Goal: Navigation & Orientation: Find specific page/section

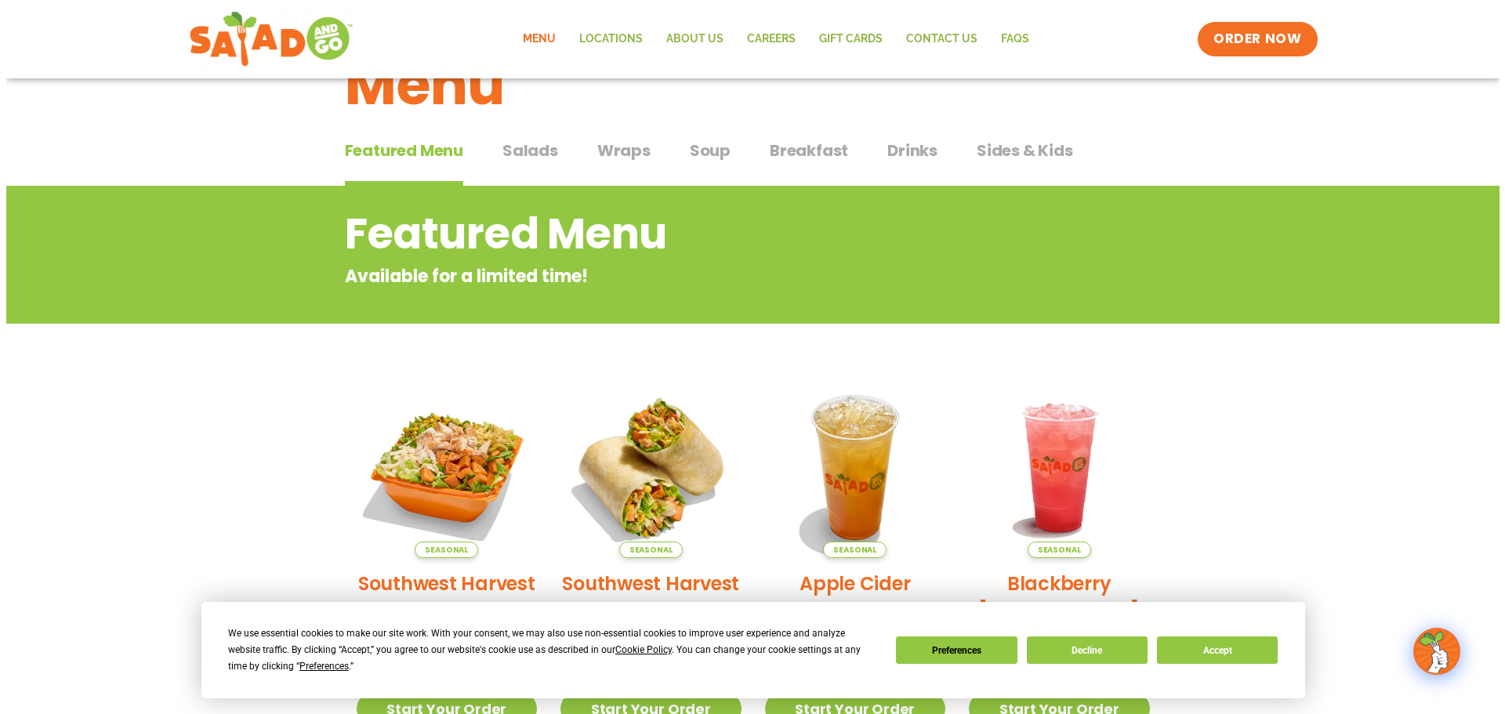
scroll to position [235, 0]
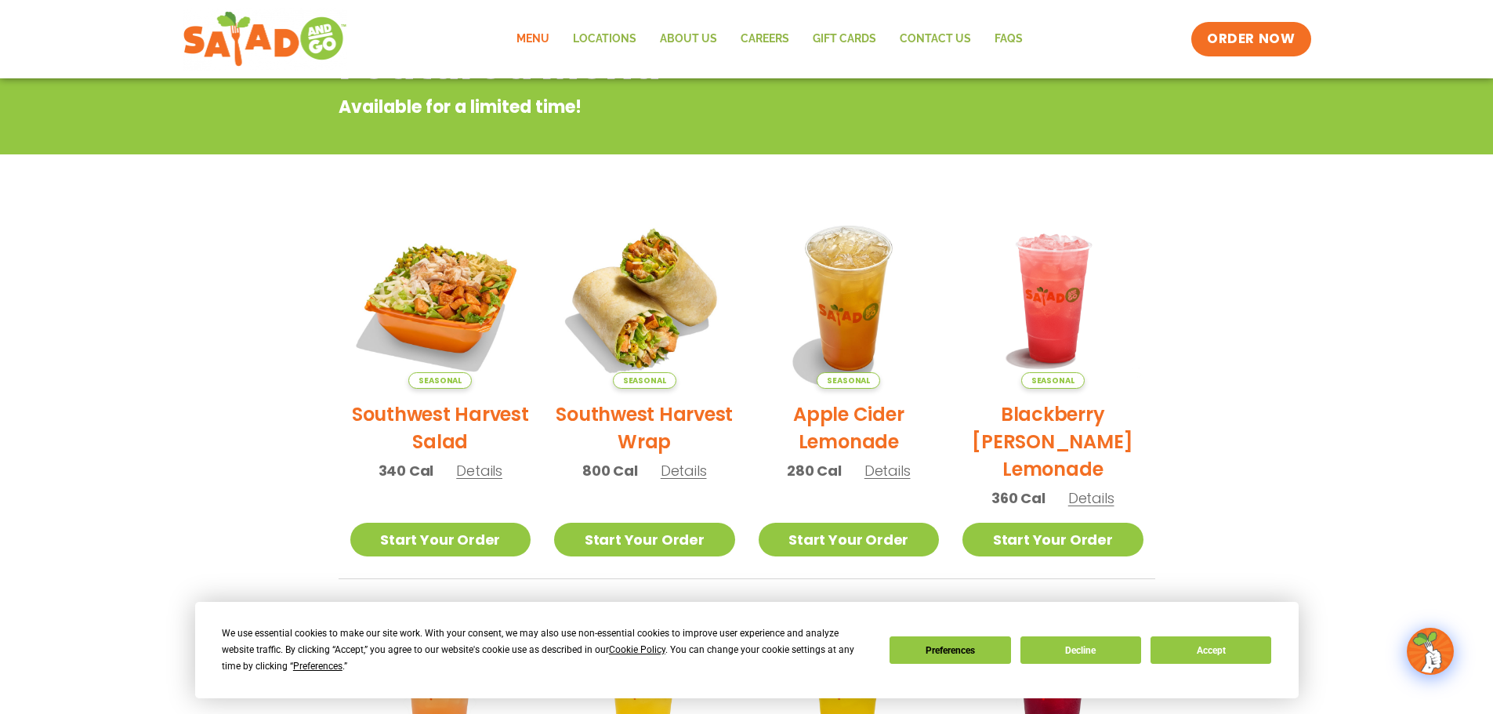
click at [437, 423] on h2 "Southwest Harvest Salad" at bounding box center [440, 428] width 181 height 55
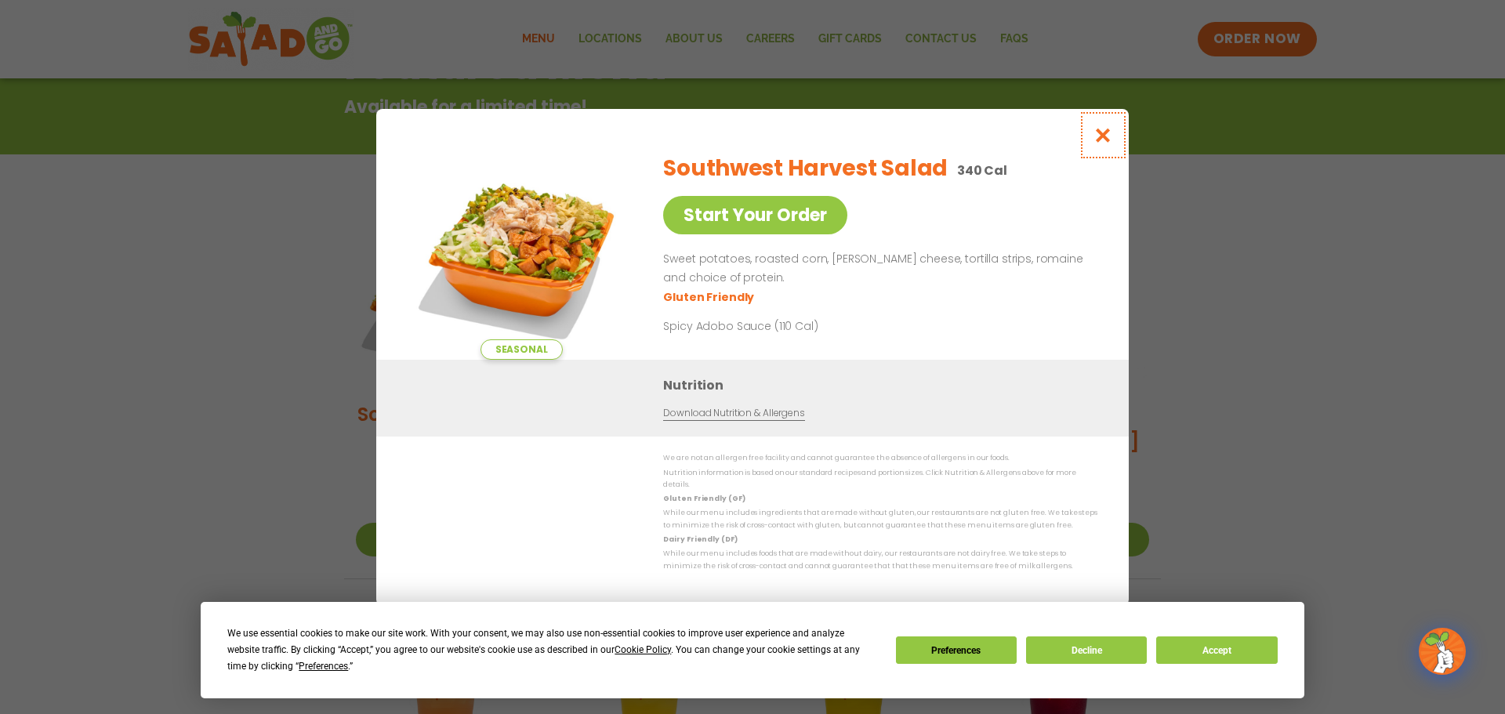
click at [1105, 143] on icon "Close modal" at bounding box center [1104, 135] width 20 height 16
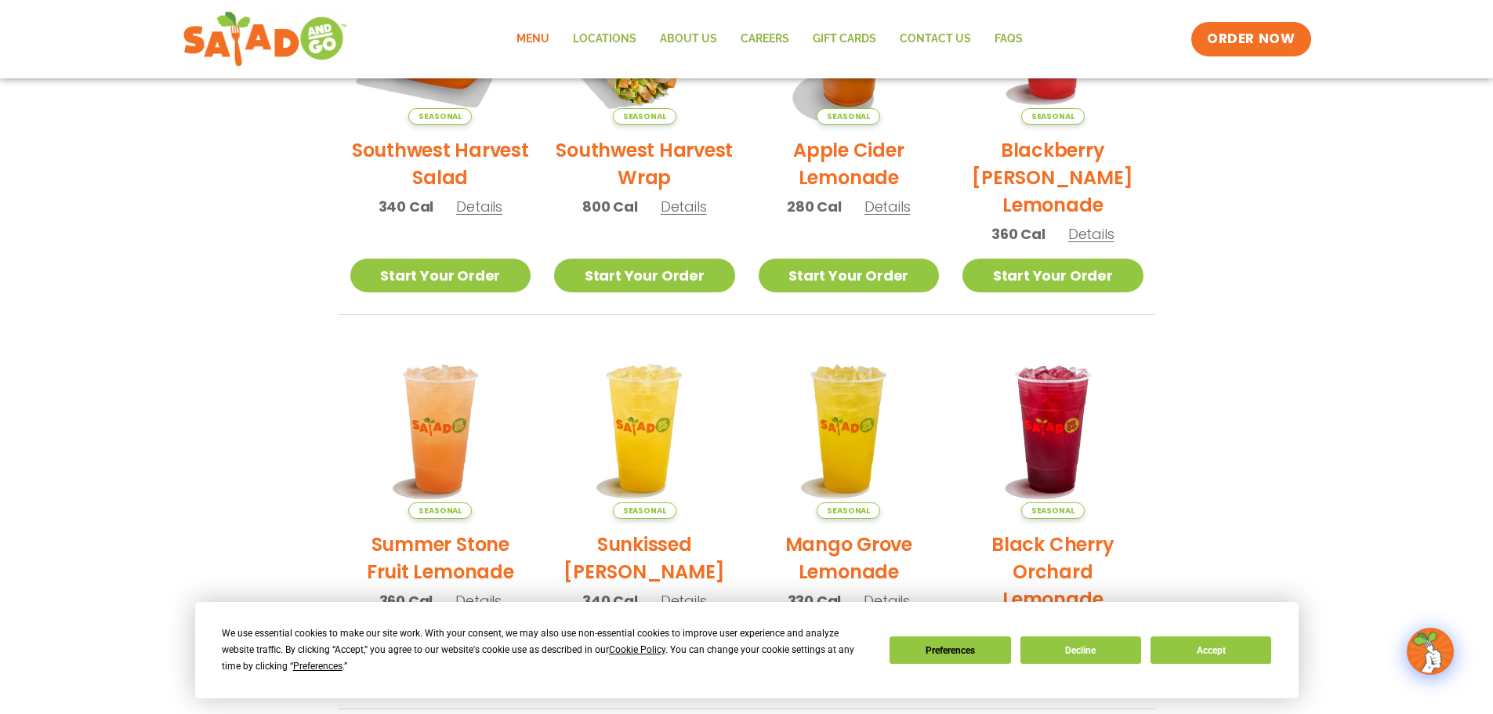
scroll to position [0, 0]
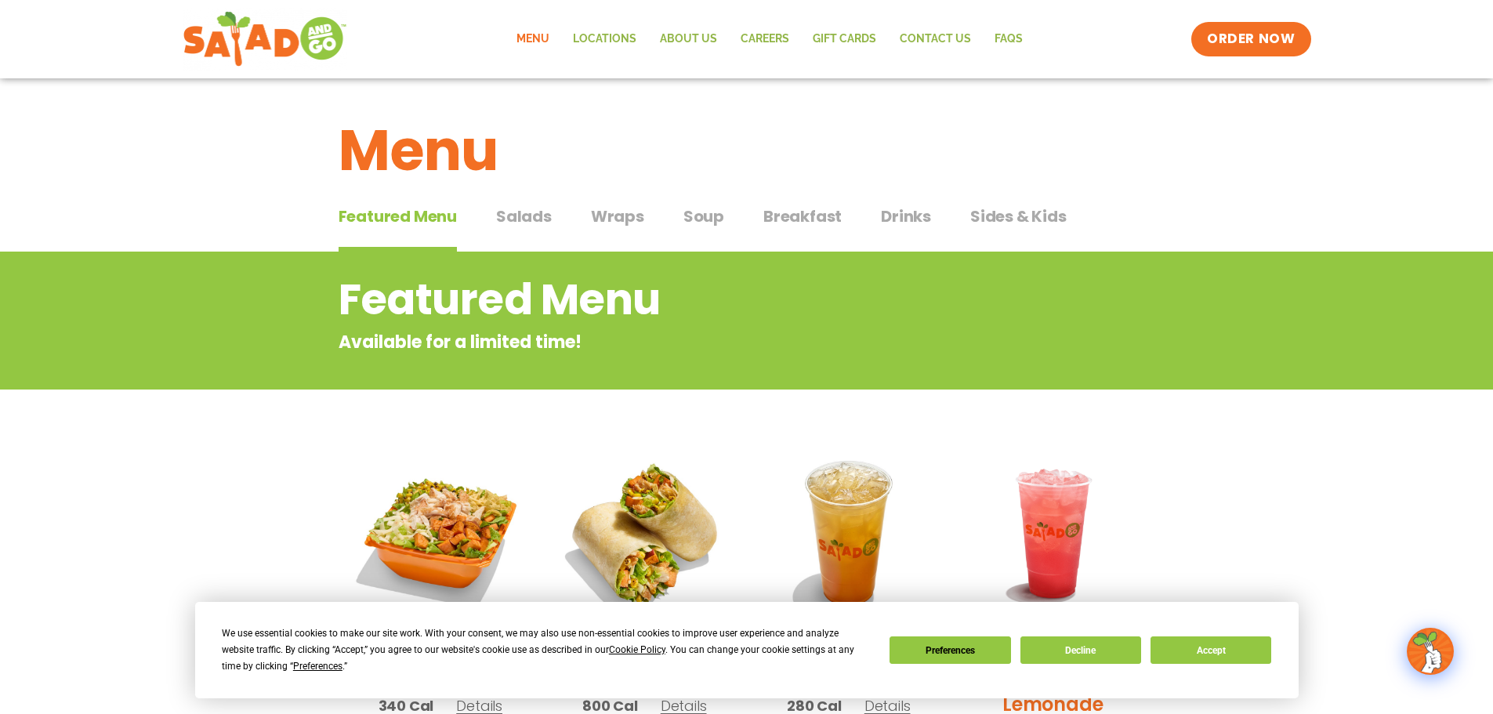
click at [506, 218] on span "Salads" at bounding box center [524, 217] width 56 height 24
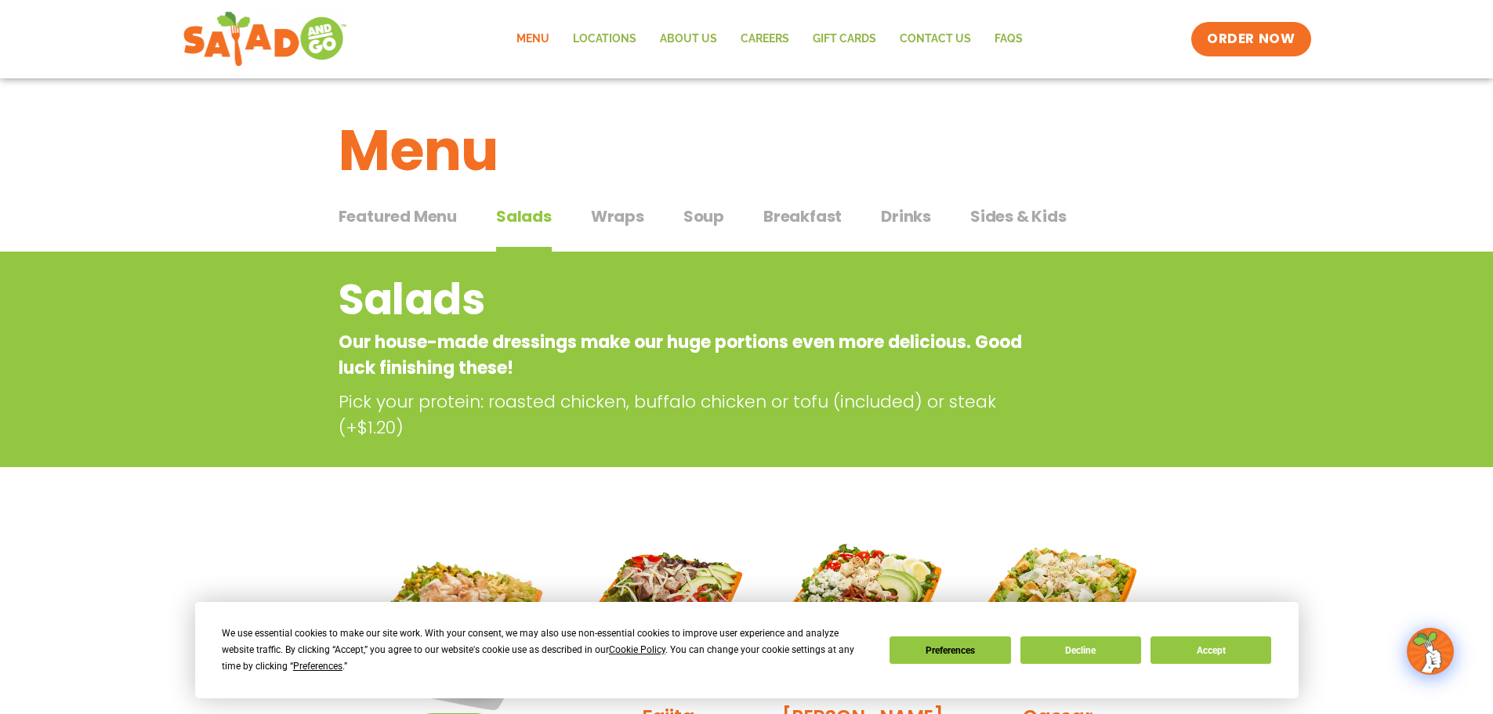
click at [613, 228] on button "Wraps Wraps" at bounding box center [617, 229] width 53 height 48
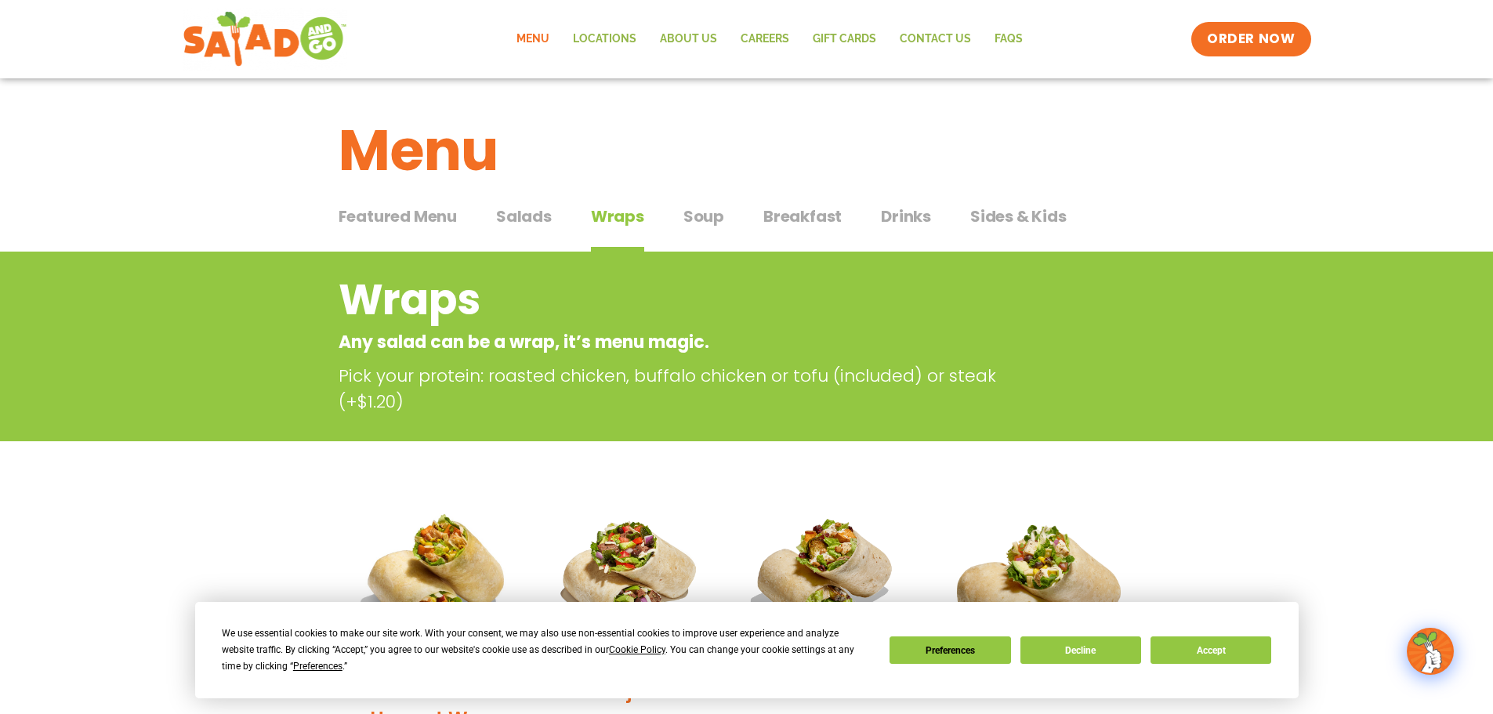
click at [714, 218] on span "Soup" at bounding box center [704, 217] width 41 height 24
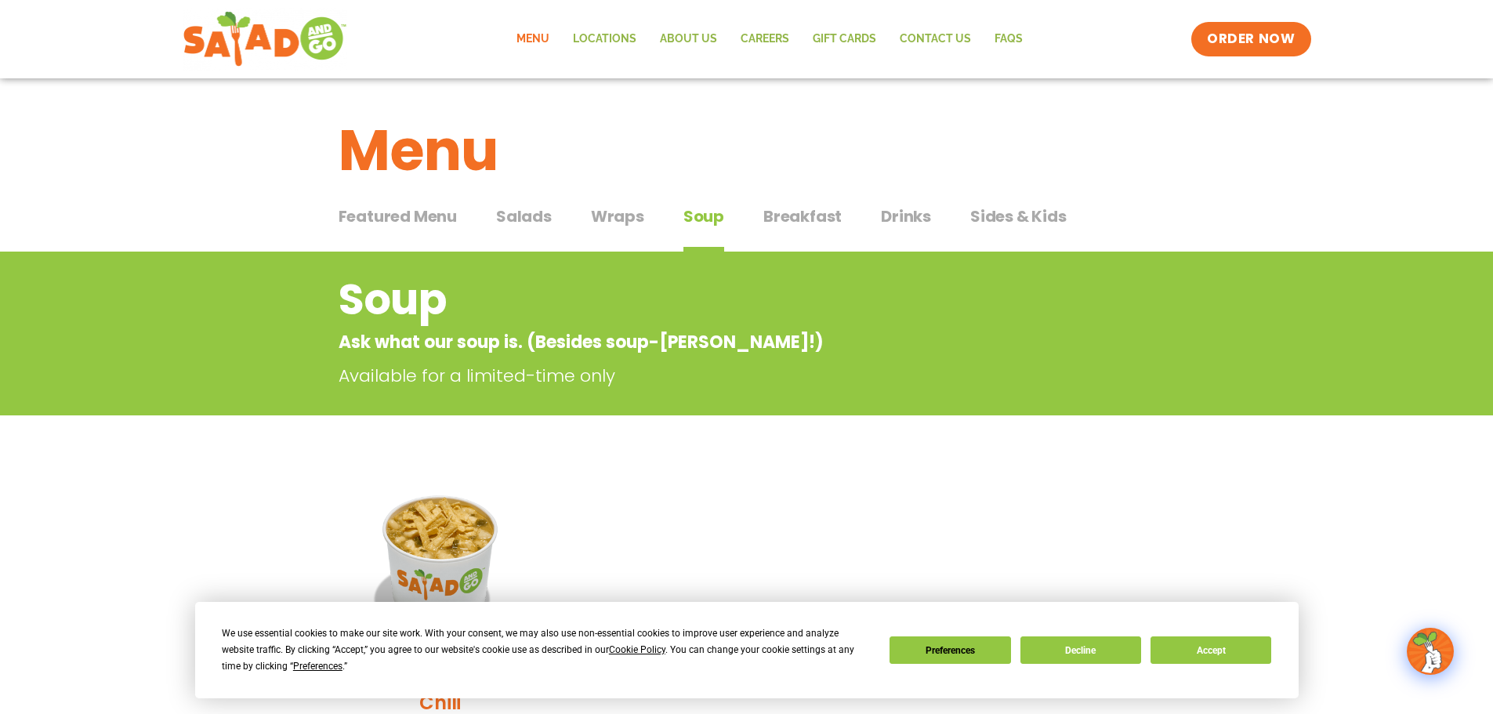
click at [803, 219] on span "Breakfast" at bounding box center [803, 217] width 78 height 24
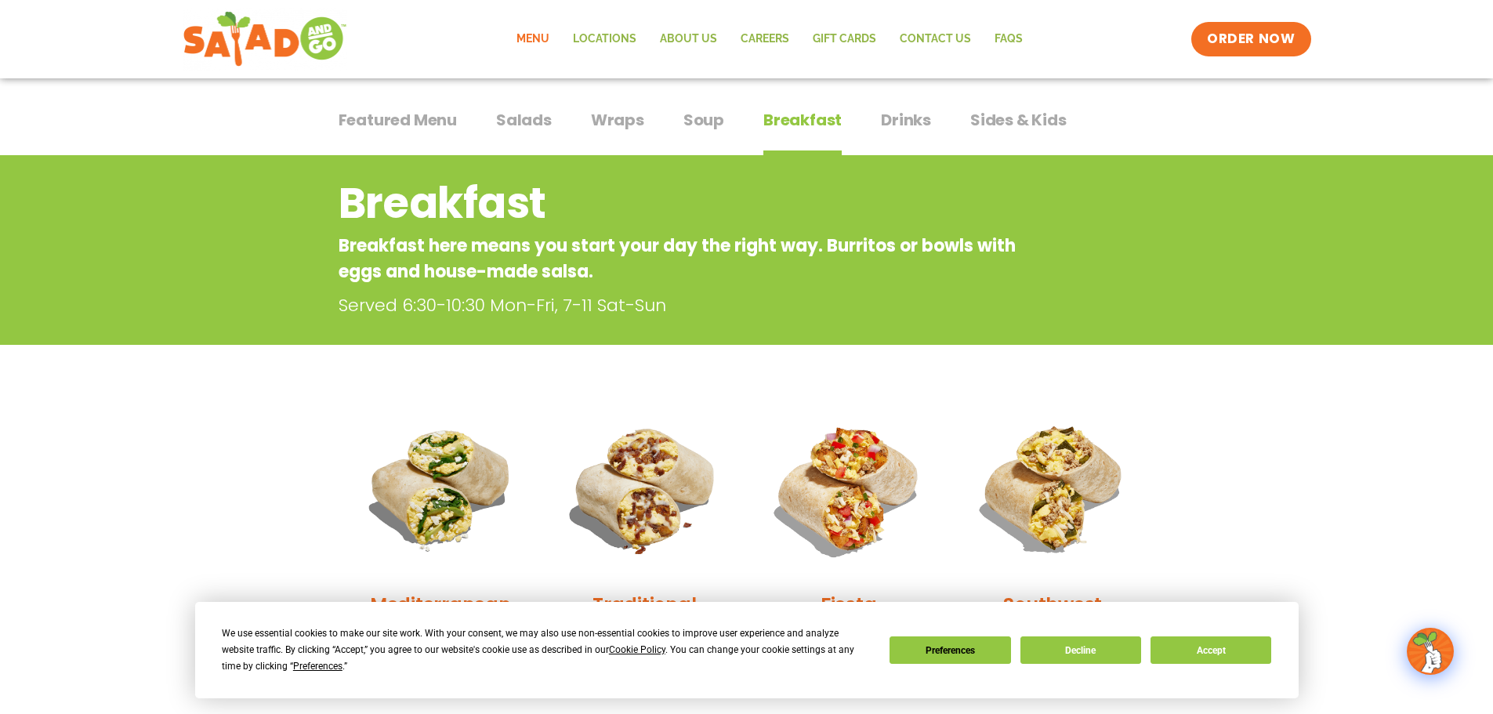
scroll to position [78, 0]
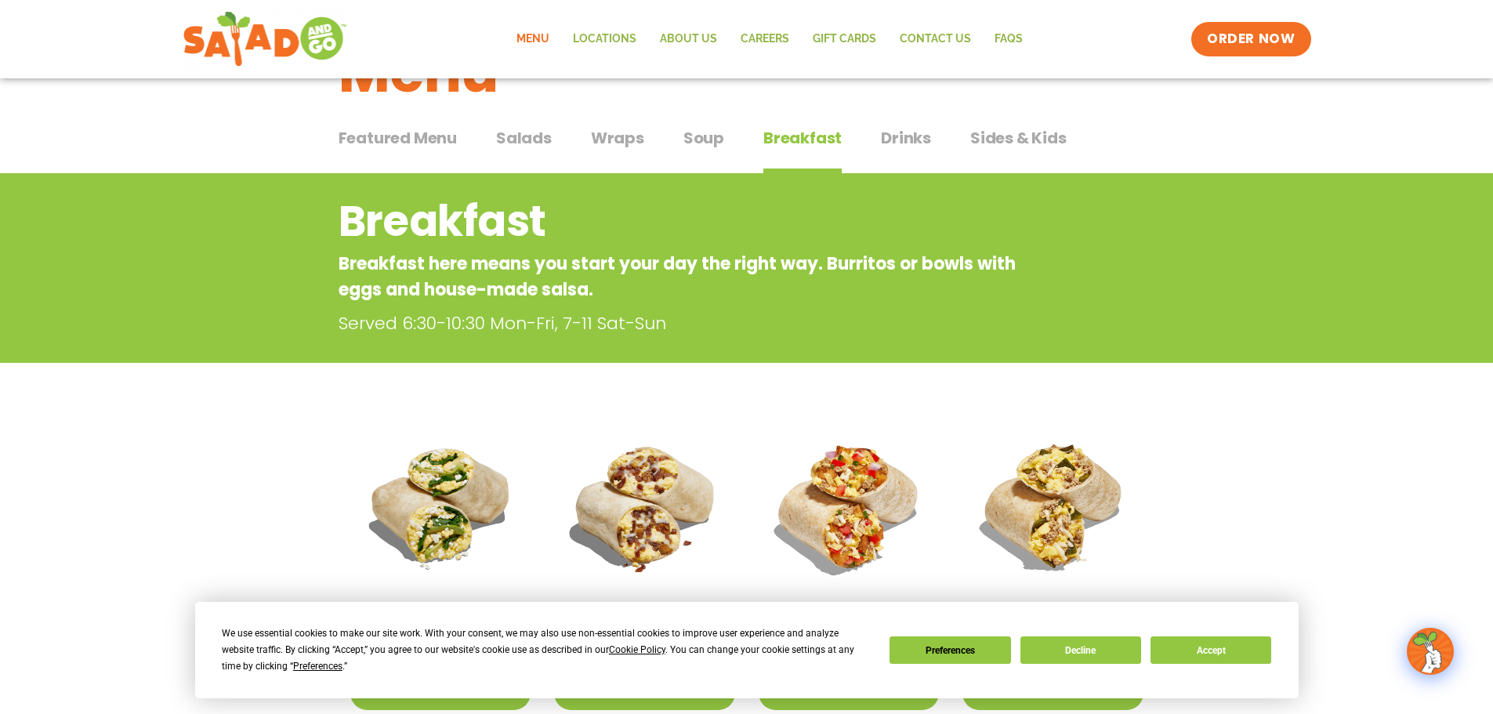
click at [891, 134] on span "Drinks" at bounding box center [906, 138] width 50 height 24
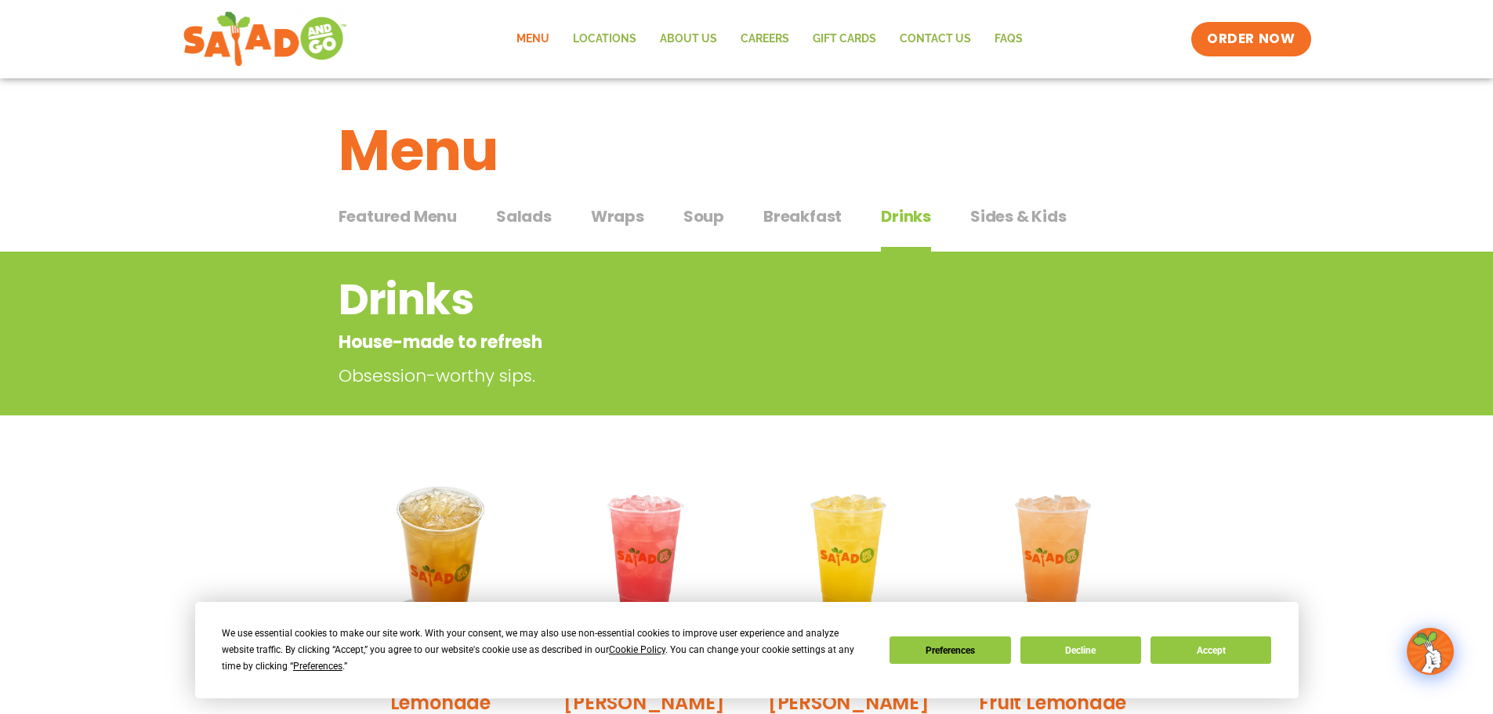
click at [504, 217] on span "Salads" at bounding box center [524, 217] width 56 height 24
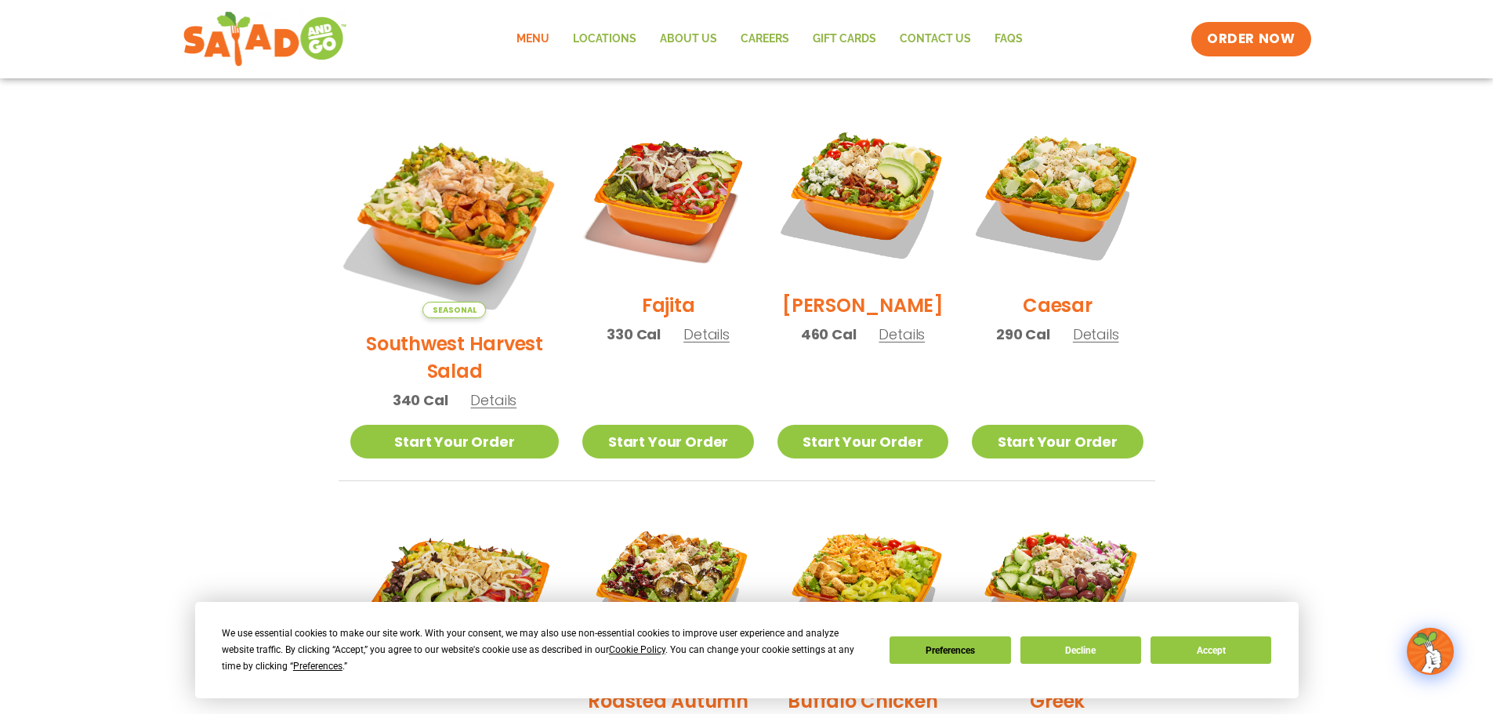
scroll to position [392, 0]
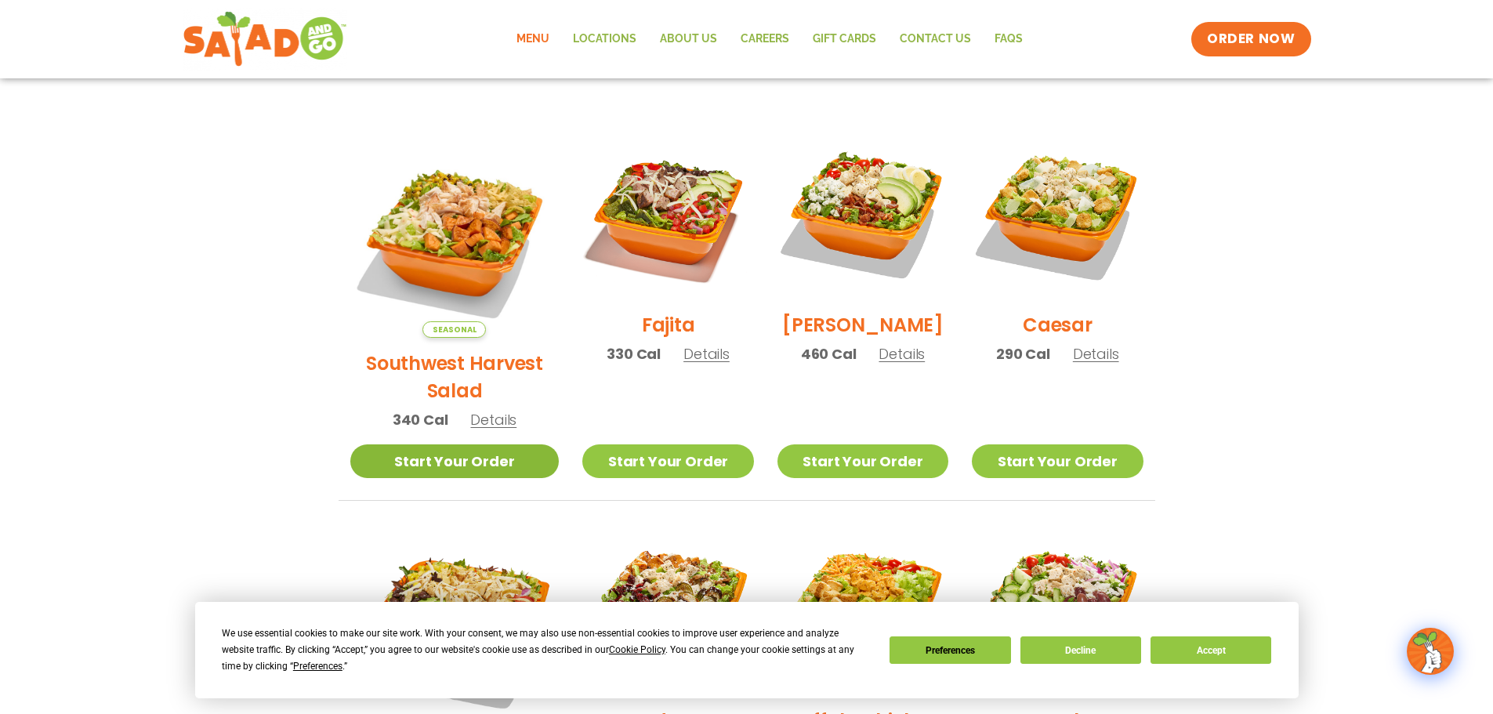
click at [455, 444] on link "Start Your Order" at bounding box center [454, 461] width 209 height 34
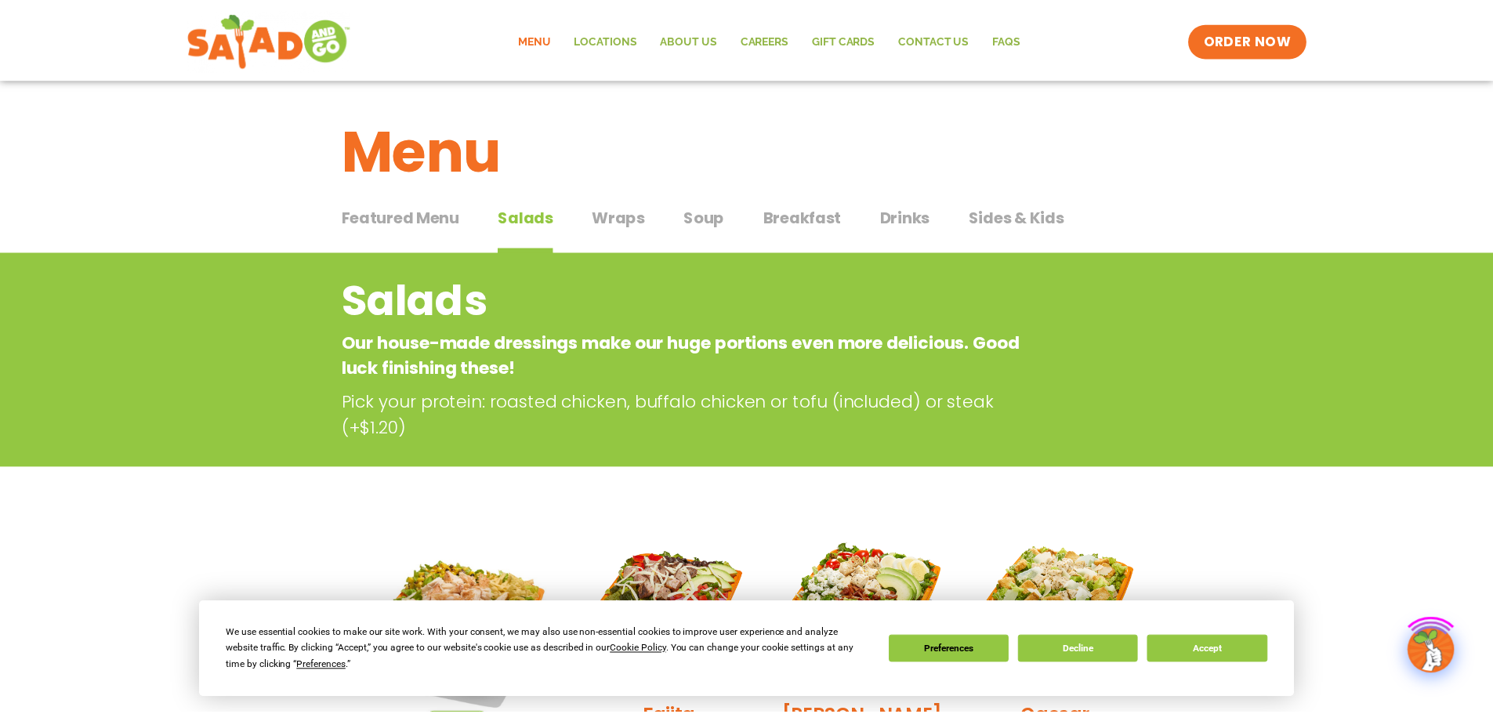
scroll to position [389, 0]
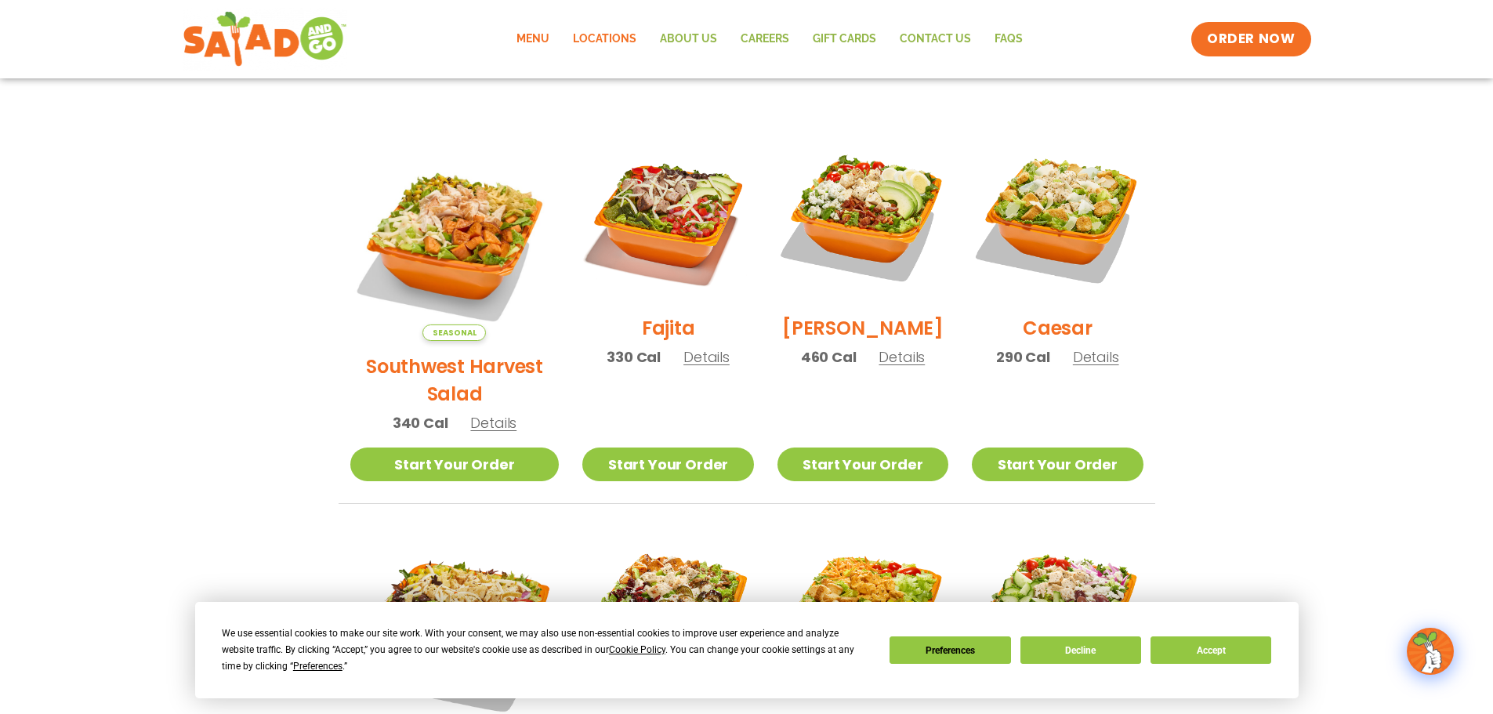
click at [593, 28] on link "Locations" at bounding box center [604, 39] width 87 height 36
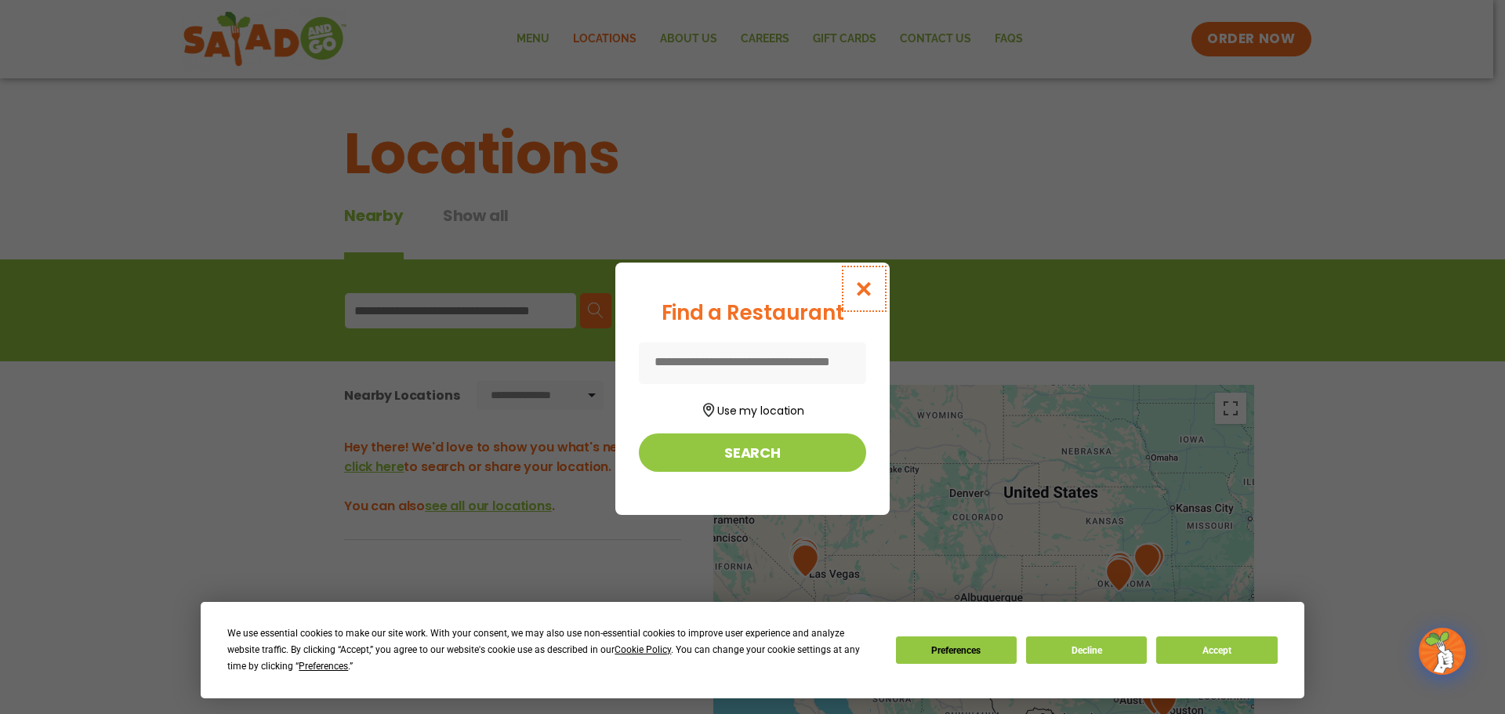
click at [858, 289] on icon "Close modal" at bounding box center [864, 289] width 20 height 16
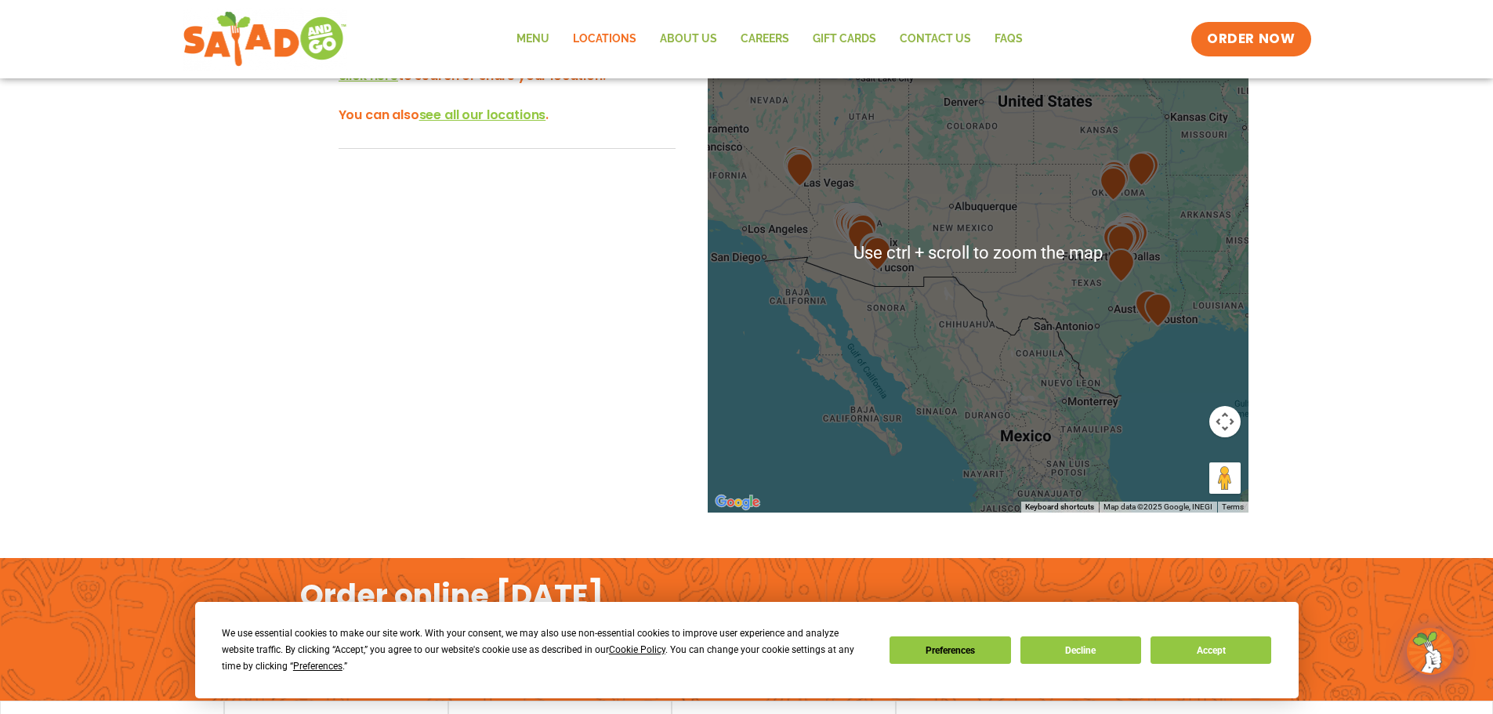
scroll to position [392, 0]
click at [1090, 651] on button "Decline" at bounding box center [1081, 650] width 121 height 27
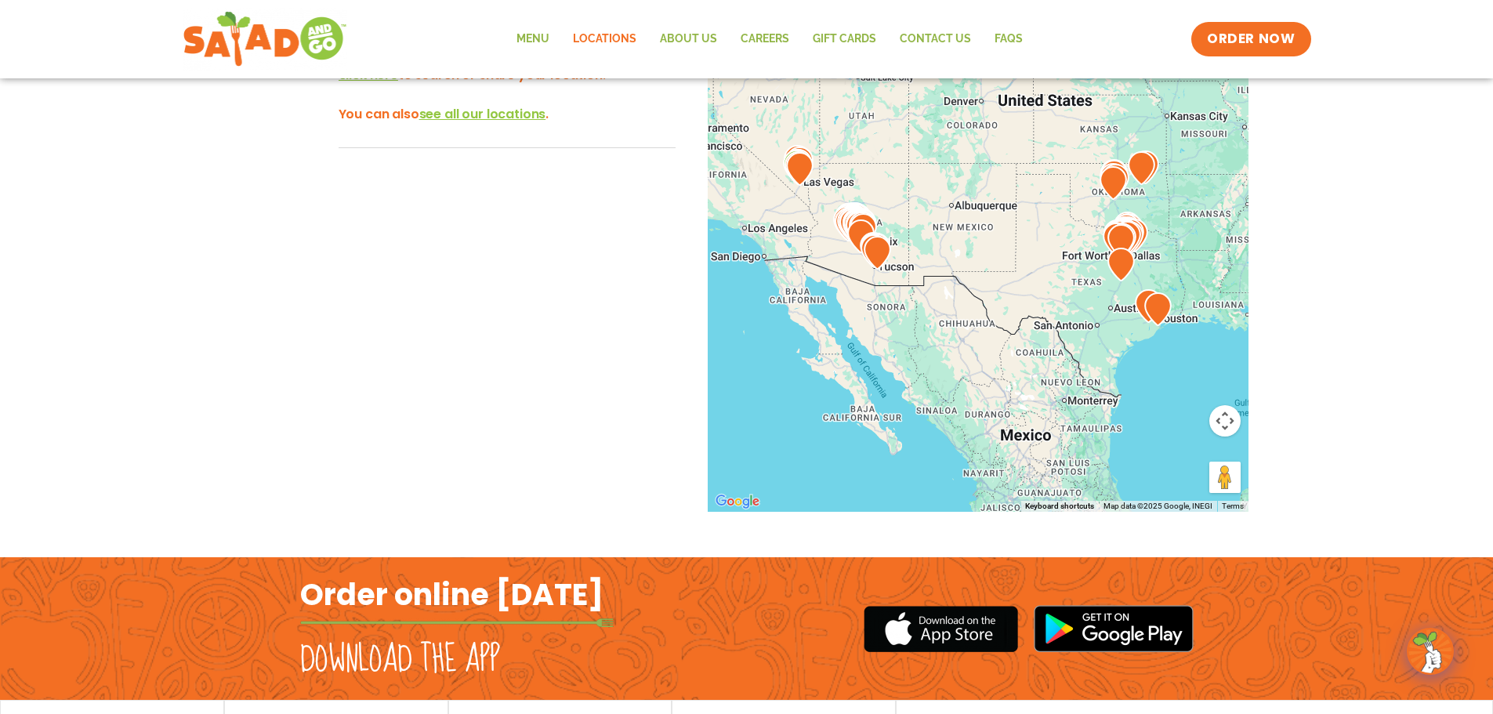
click at [844, 238] on img at bounding box center [861, 236] width 40 height 46
click at [855, 259] on img at bounding box center [874, 251] width 40 height 46
click at [856, 260] on img at bounding box center [874, 251] width 40 height 46
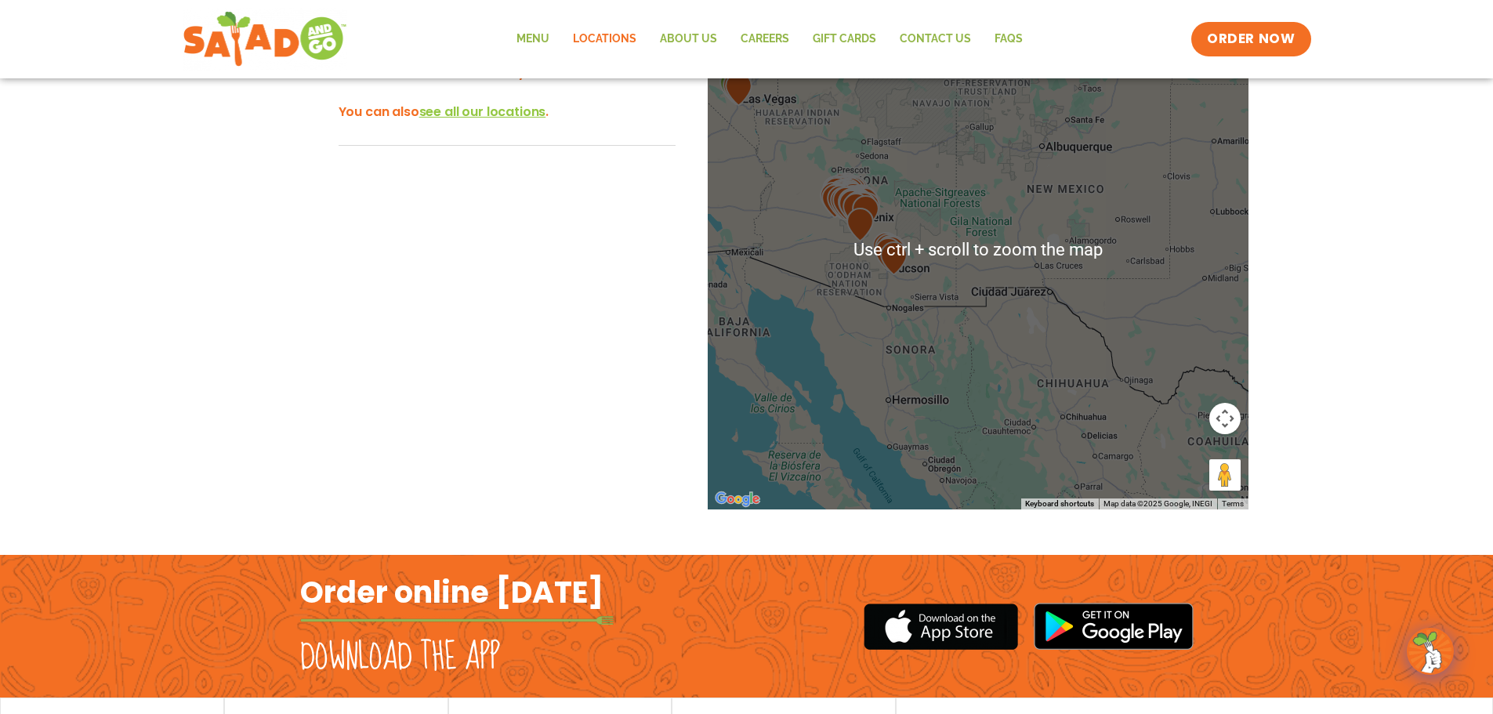
scroll to position [394, 0]
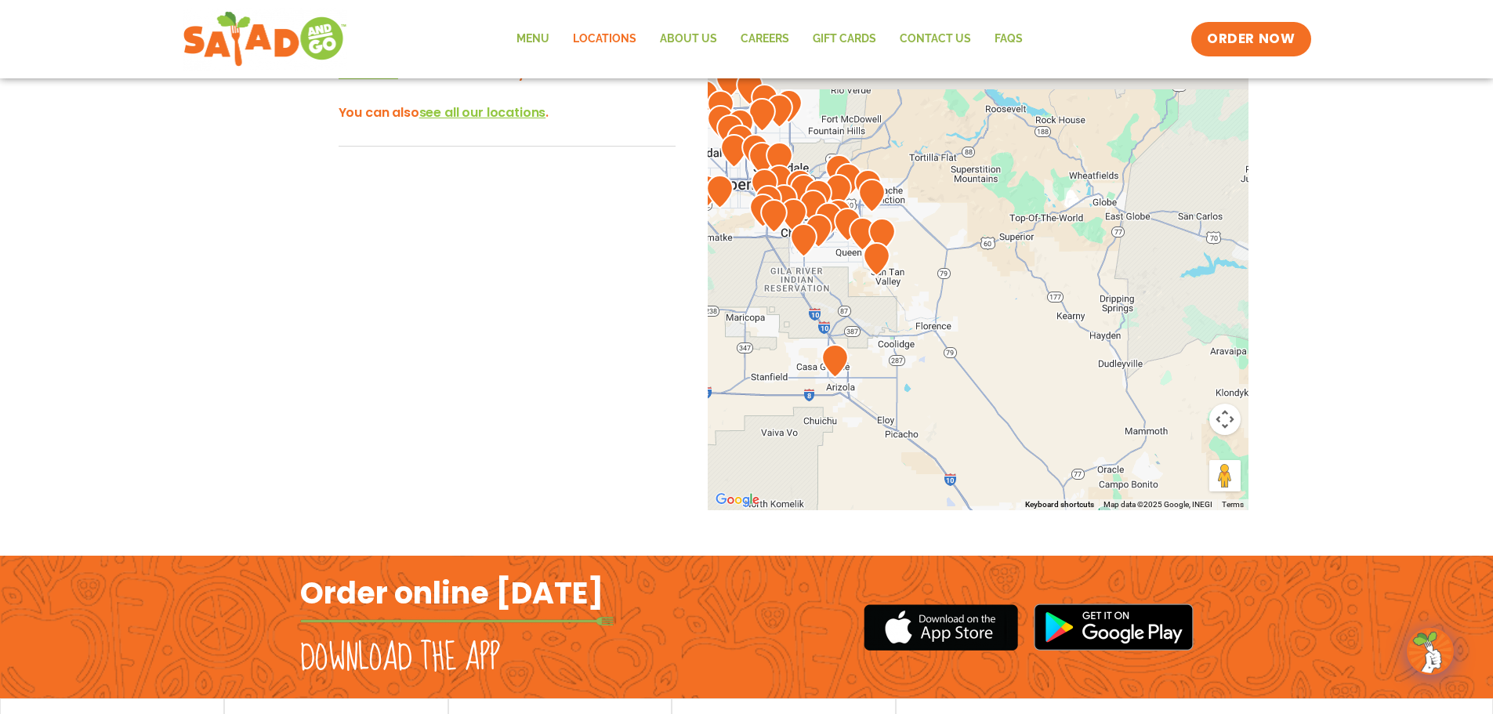
drag, startPoint x: 914, startPoint y: 204, endPoint x: 897, endPoint y: 533, distance: 329.7
click at [897, 533] on div "To navigate the map with touch gestures double-tap and hold your finger on the …" at bounding box center [747, 281] width 1050 height 580
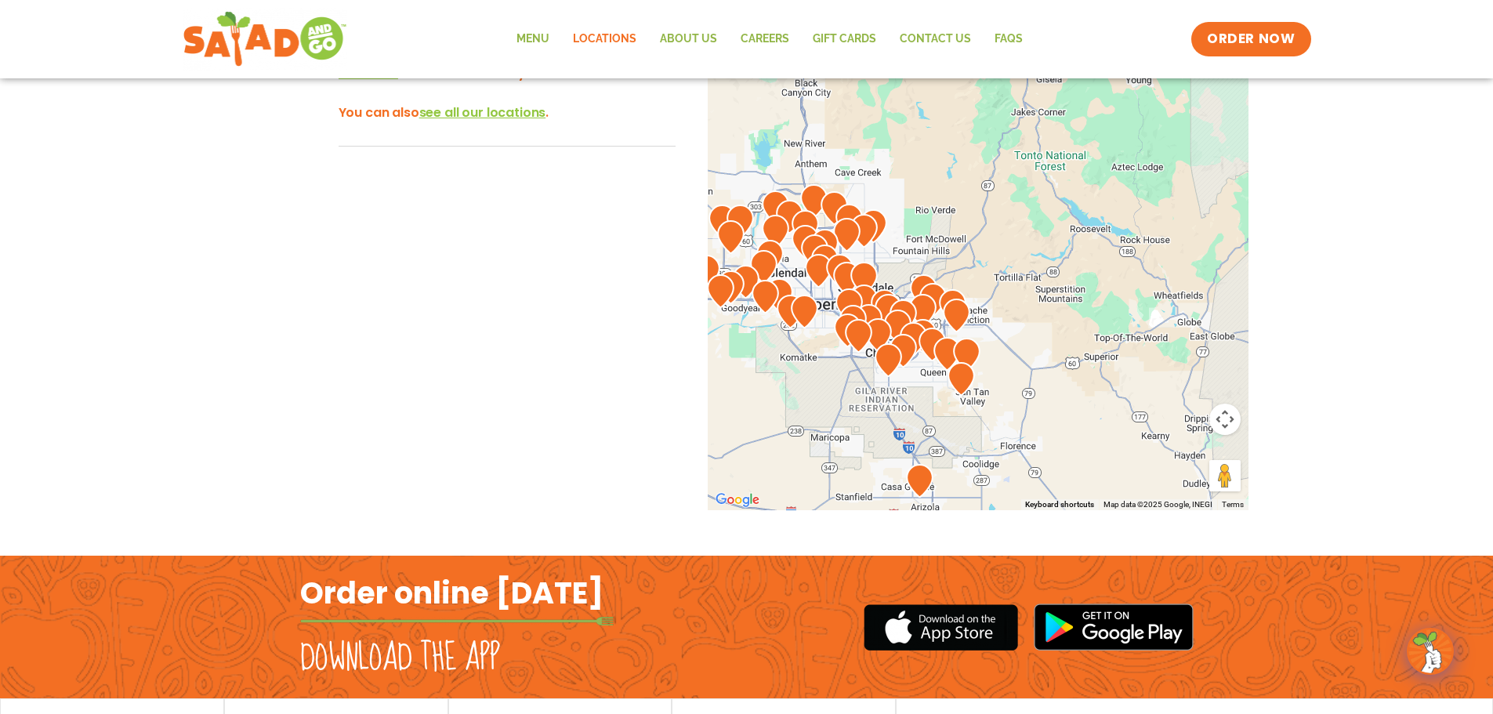
drag, startPoint x: 882, startPoint y: 205, endPoint x: 910, endPoint y: 222, distance: 32.7
click at [910, 222] on div at bounding box center [978, 250] width 541 height 519
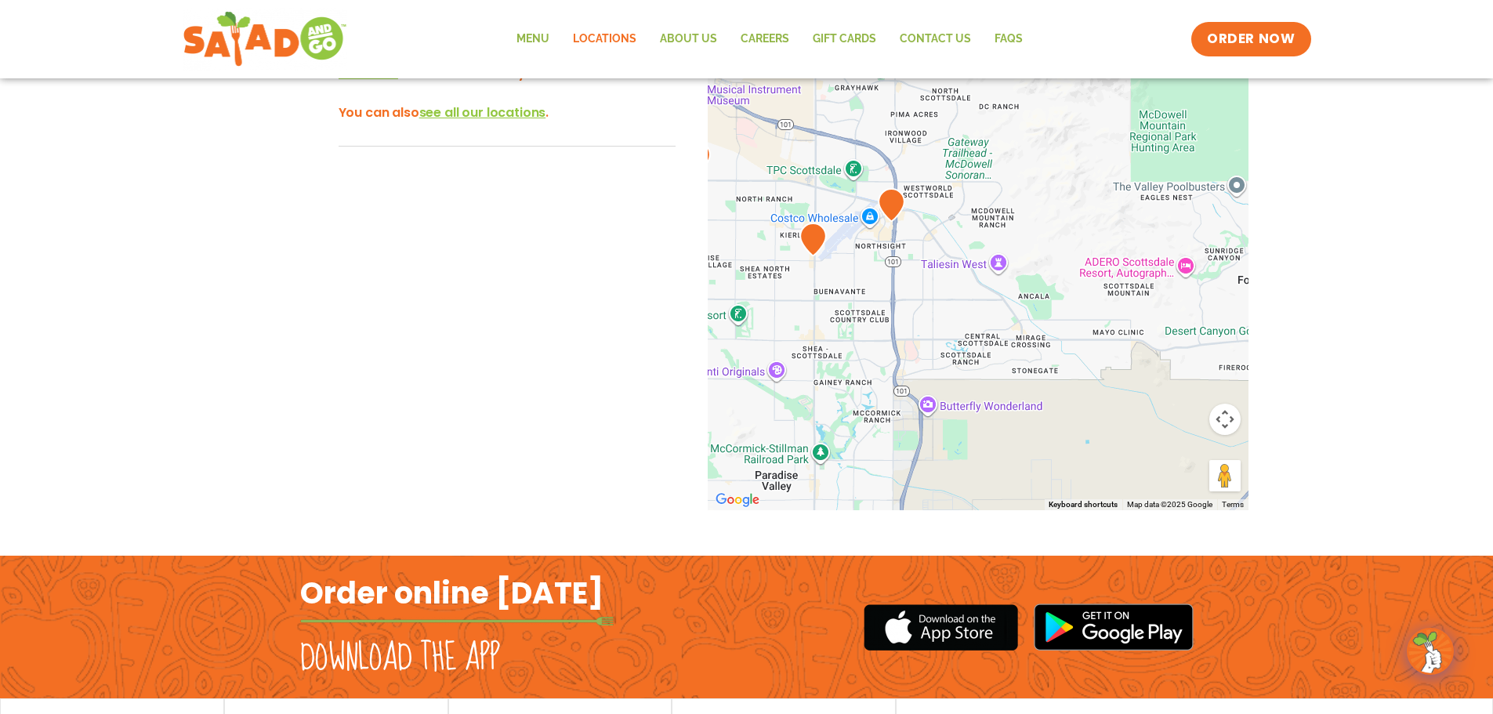
drag, startPoint x: 930, startPoint y: 395, endPoint x: 865, endPoint y: 477, distance: 104.3
click at [865, 477] on div at bounding box center [978, 250] width 541 height 519
